Goal: Task Accomplishment & Management: Use online tool/utility

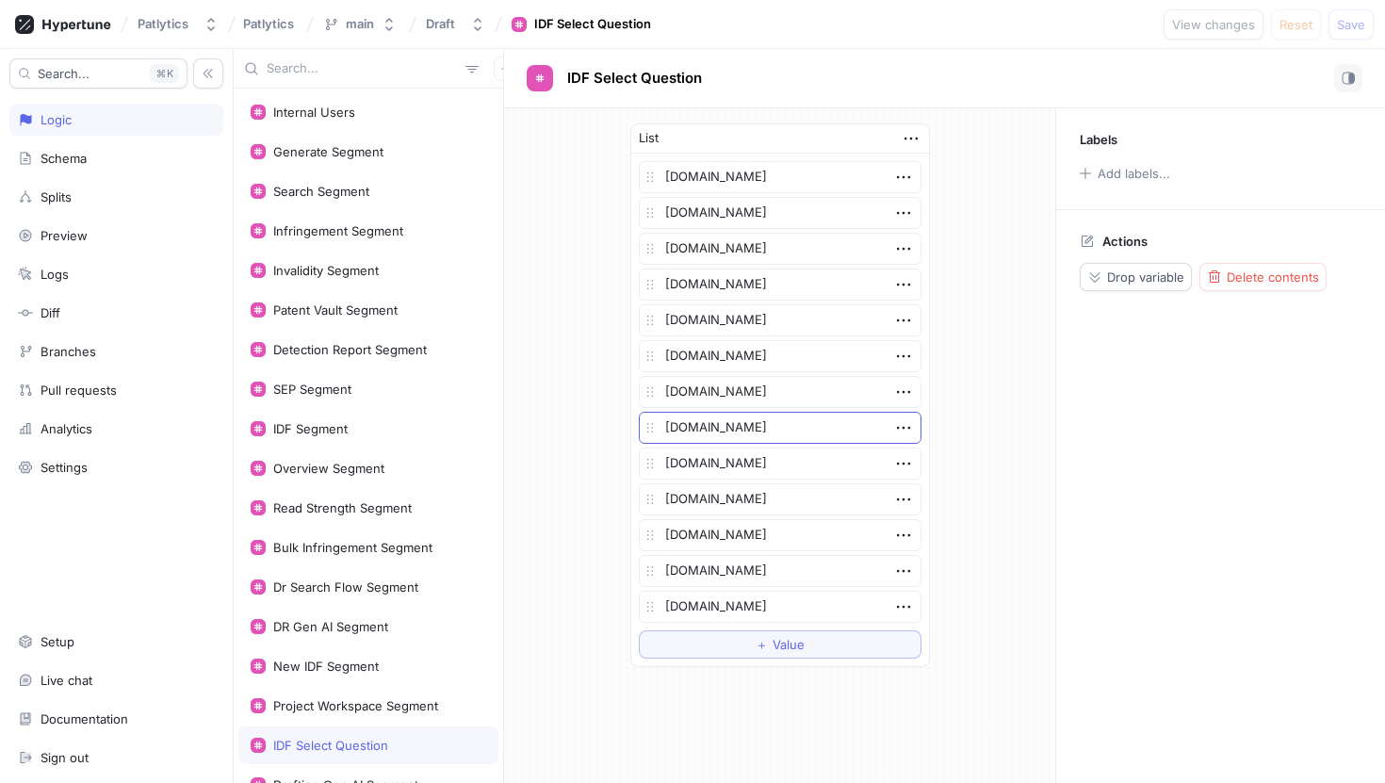
type textarea "x"
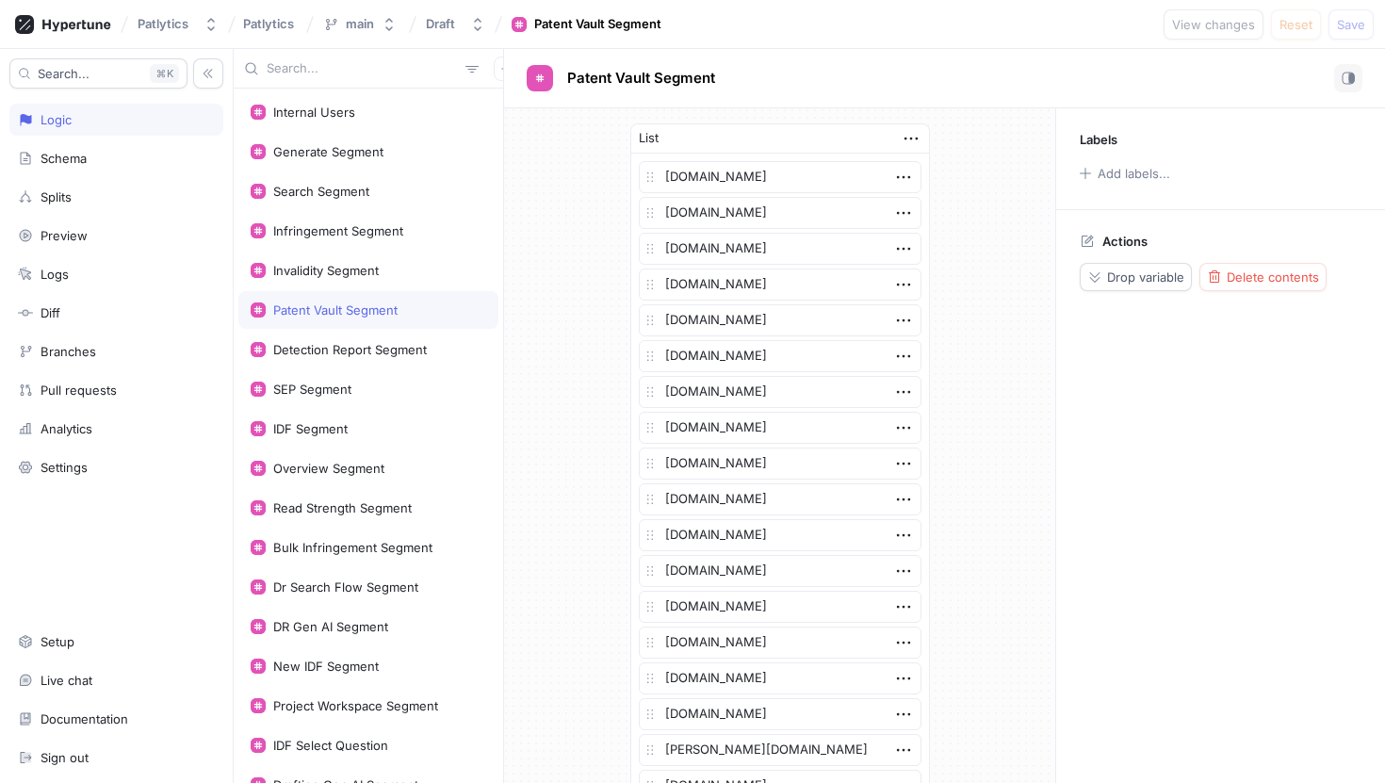
click at [350, 291] on div "Patent Vault Segment" at bounding box center [368, 310] width 260 height 38
click at [335, 278] on div "Invalidity Segment" at bounding box center [368, 271] width 260 height 38
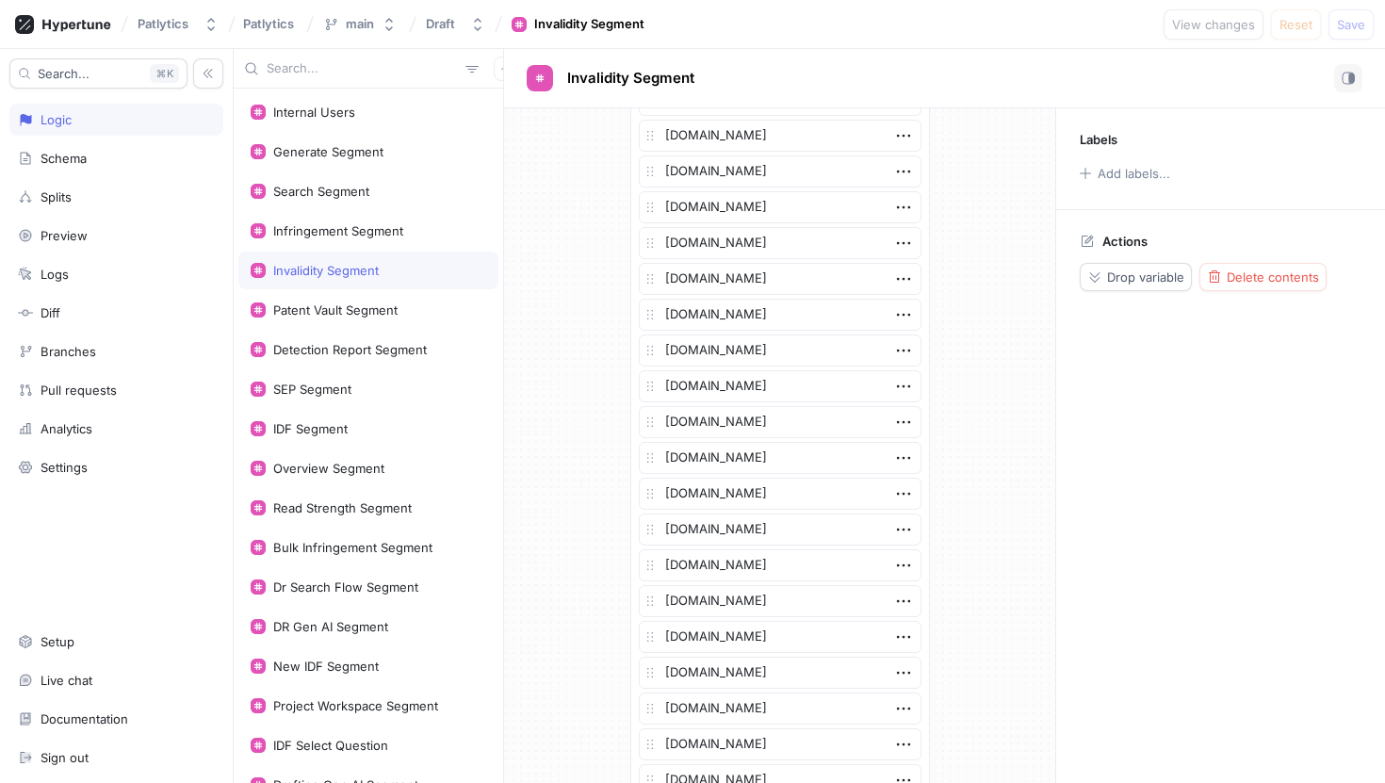
scroll to position [573, 0]
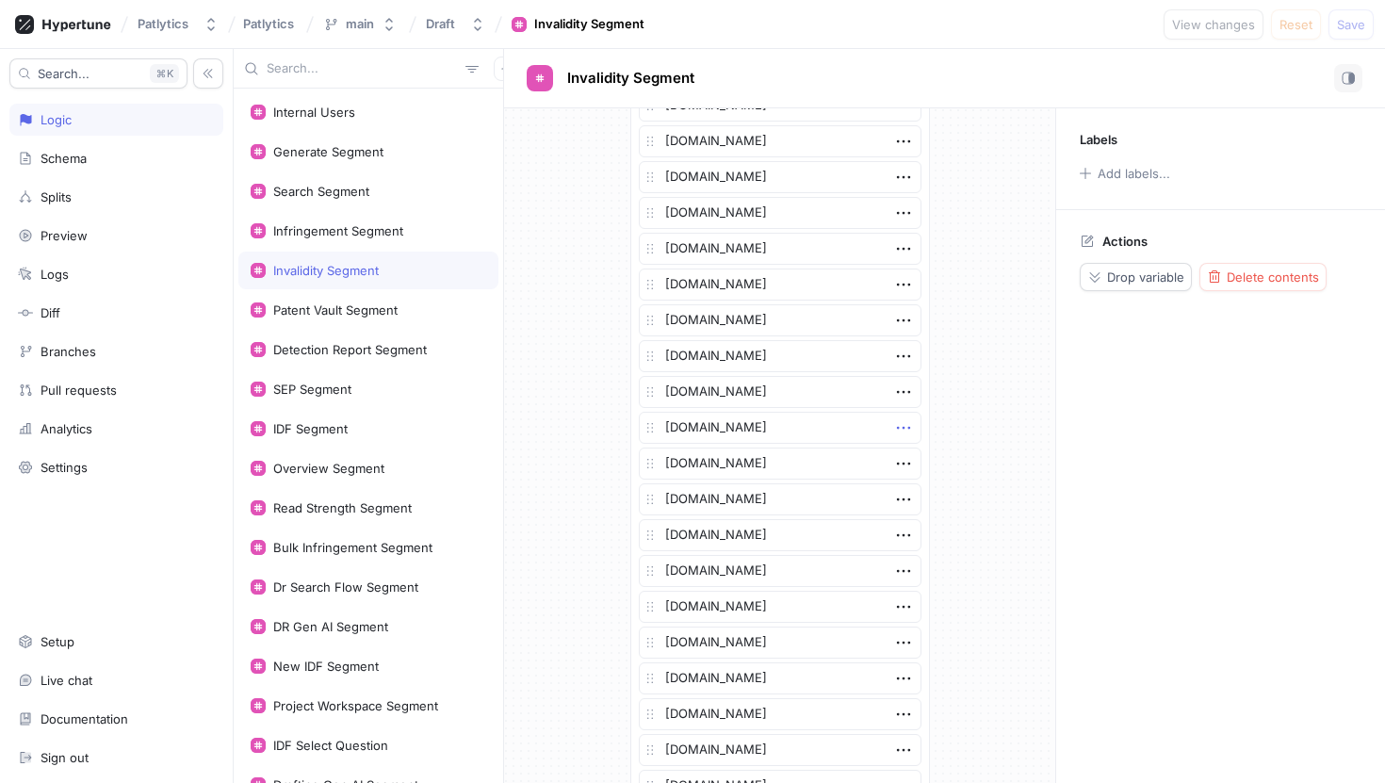
click at [903, 427] on icon "button" at bounding box center [902, 428] width 13 height 3
click at [912, 457] on img at bounding box center [910, 461] width 11 height 11
click at [1352, 30] on span "Save" at bounding box center [1351, 24] width 28 height 11
click at [335, 152] on div "Generate Segment" at bounding box center [328, 151] width 110 height 15
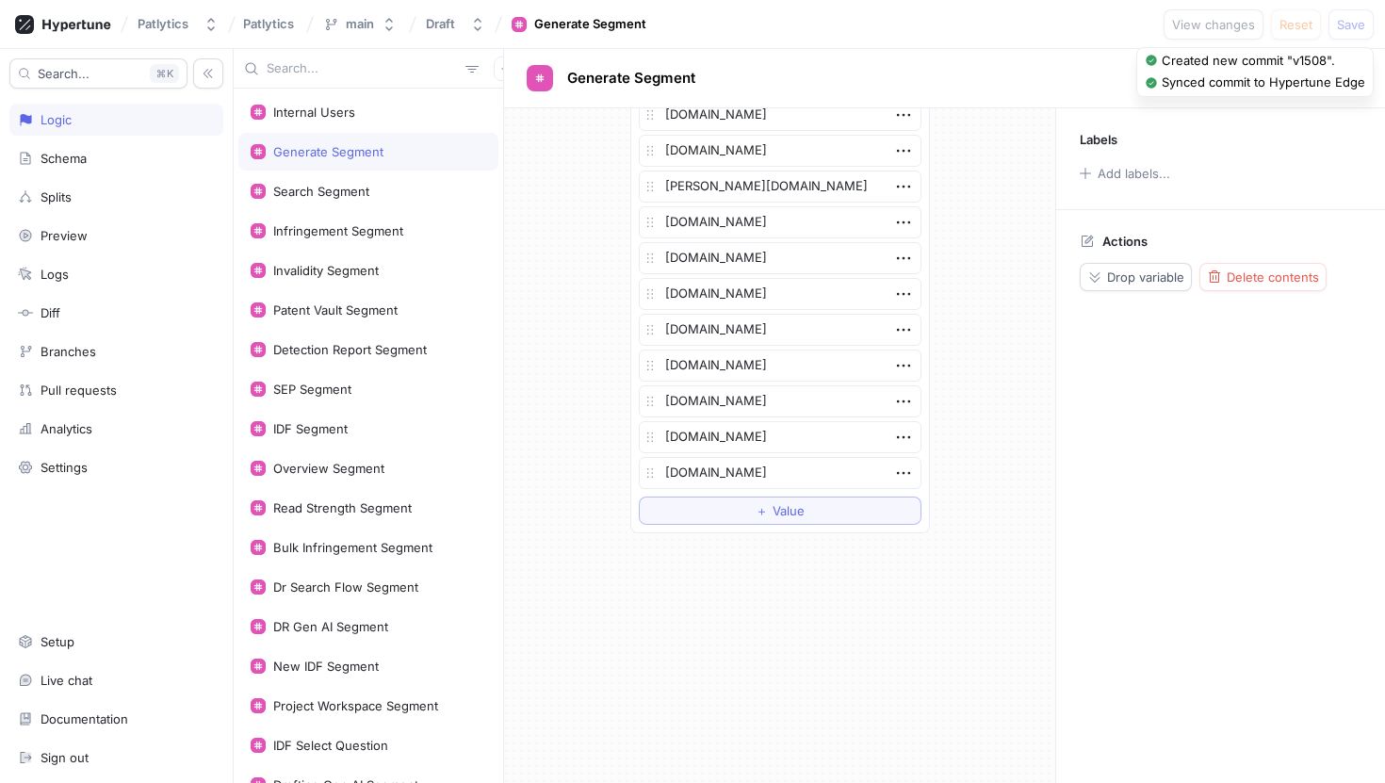
scroll to position [376, 0]
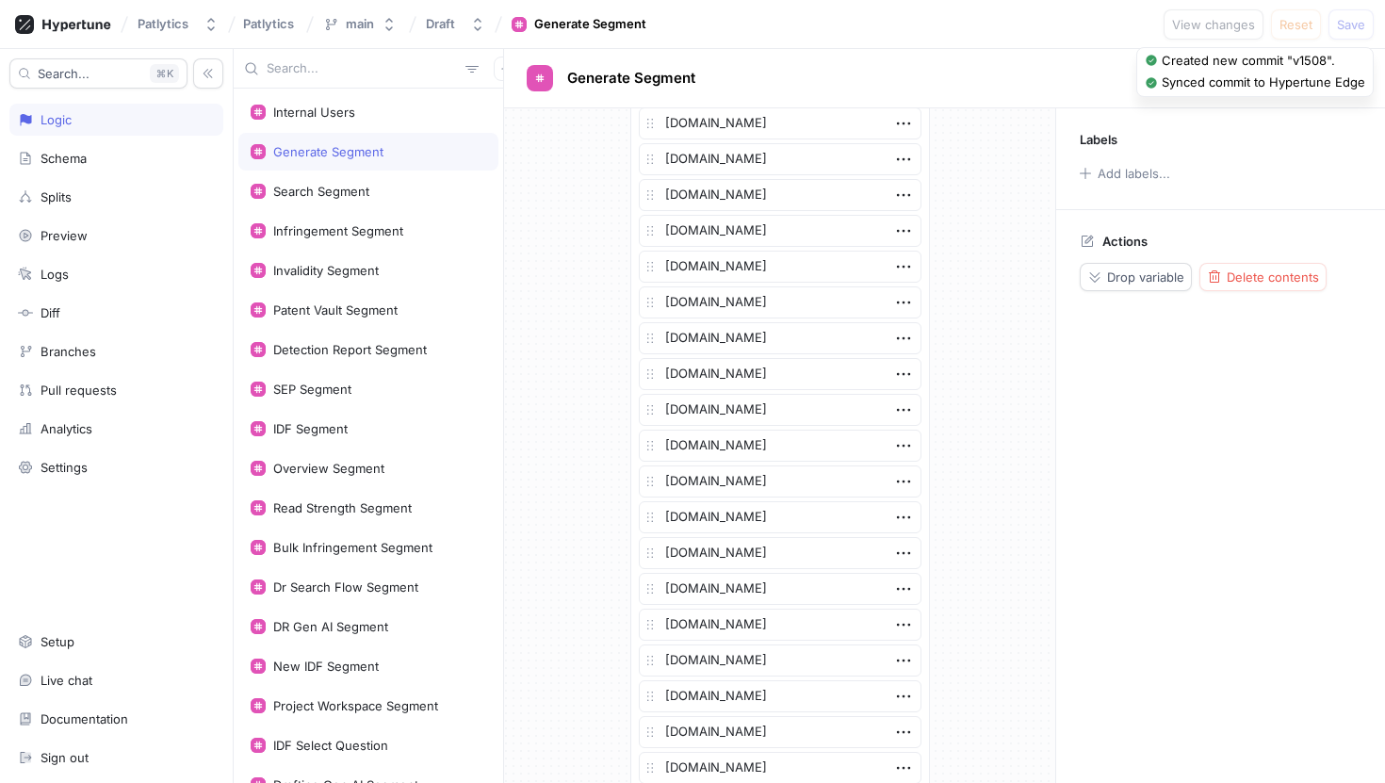
type textarea "x"
